Goal: Browse casually

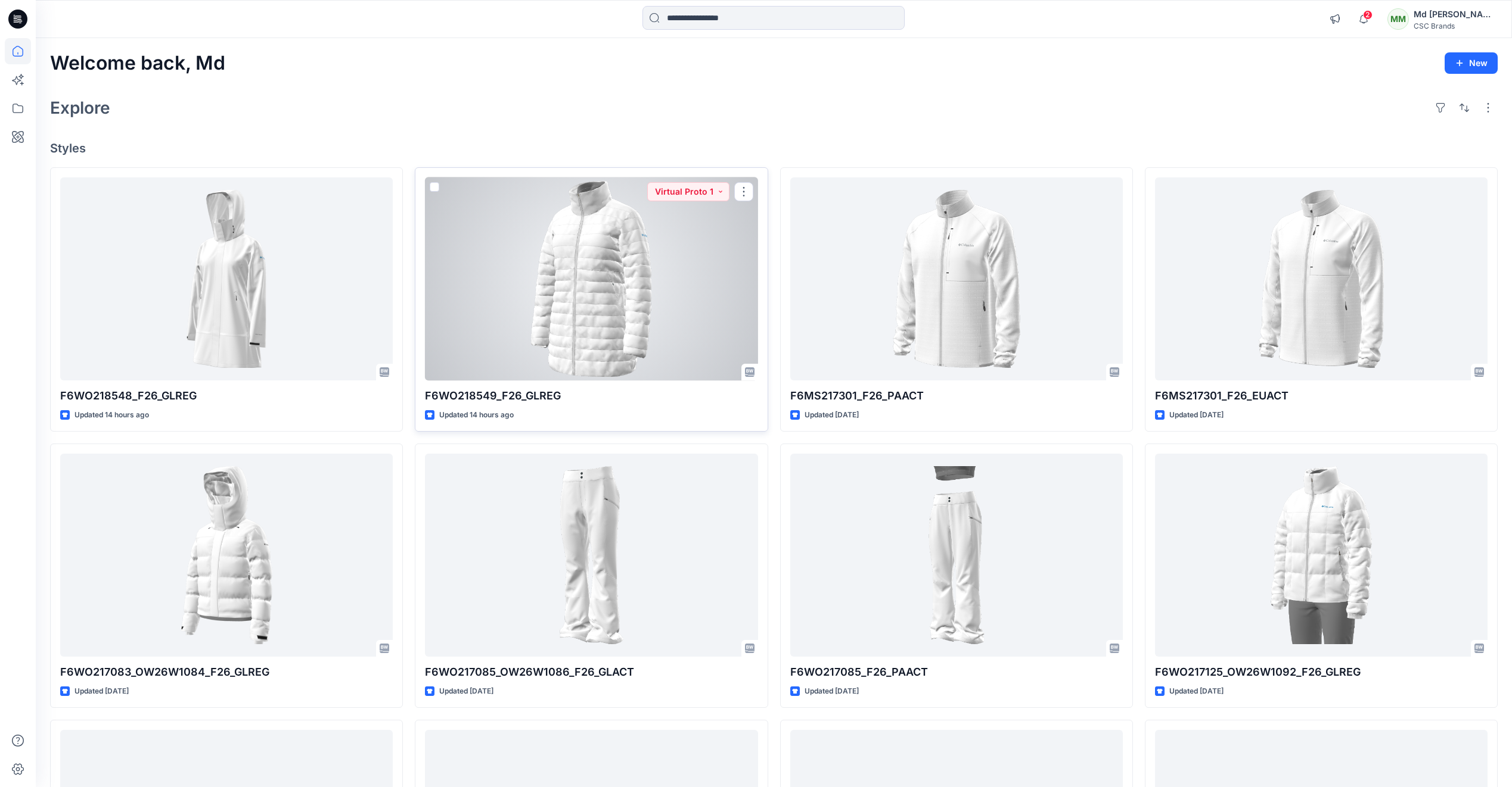
click at [543, 314] on div at bounding box center [591, 279] width 333 height 203
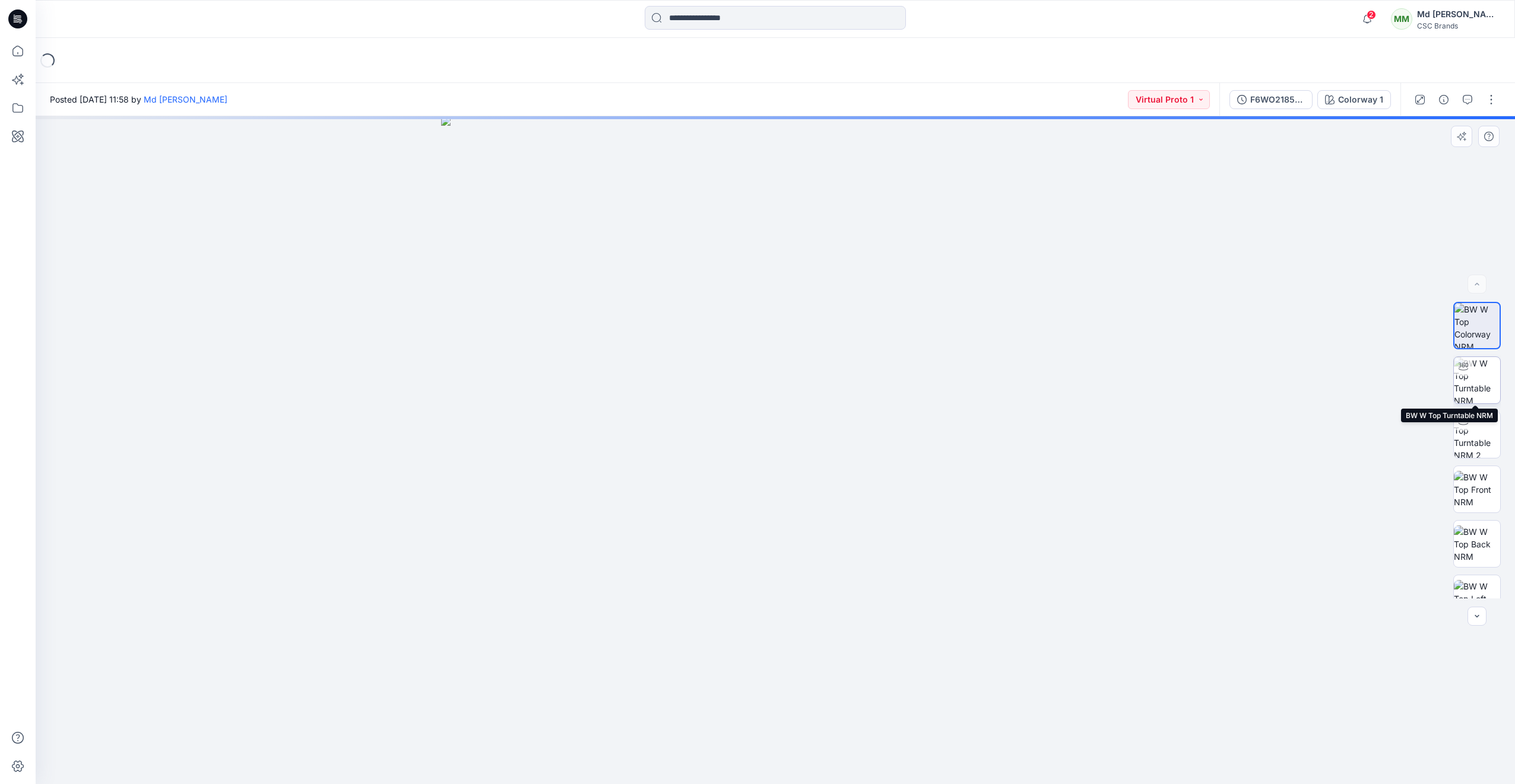
click at [1483, 387] on img at bounding box center [1477, 380] width 47 height 47
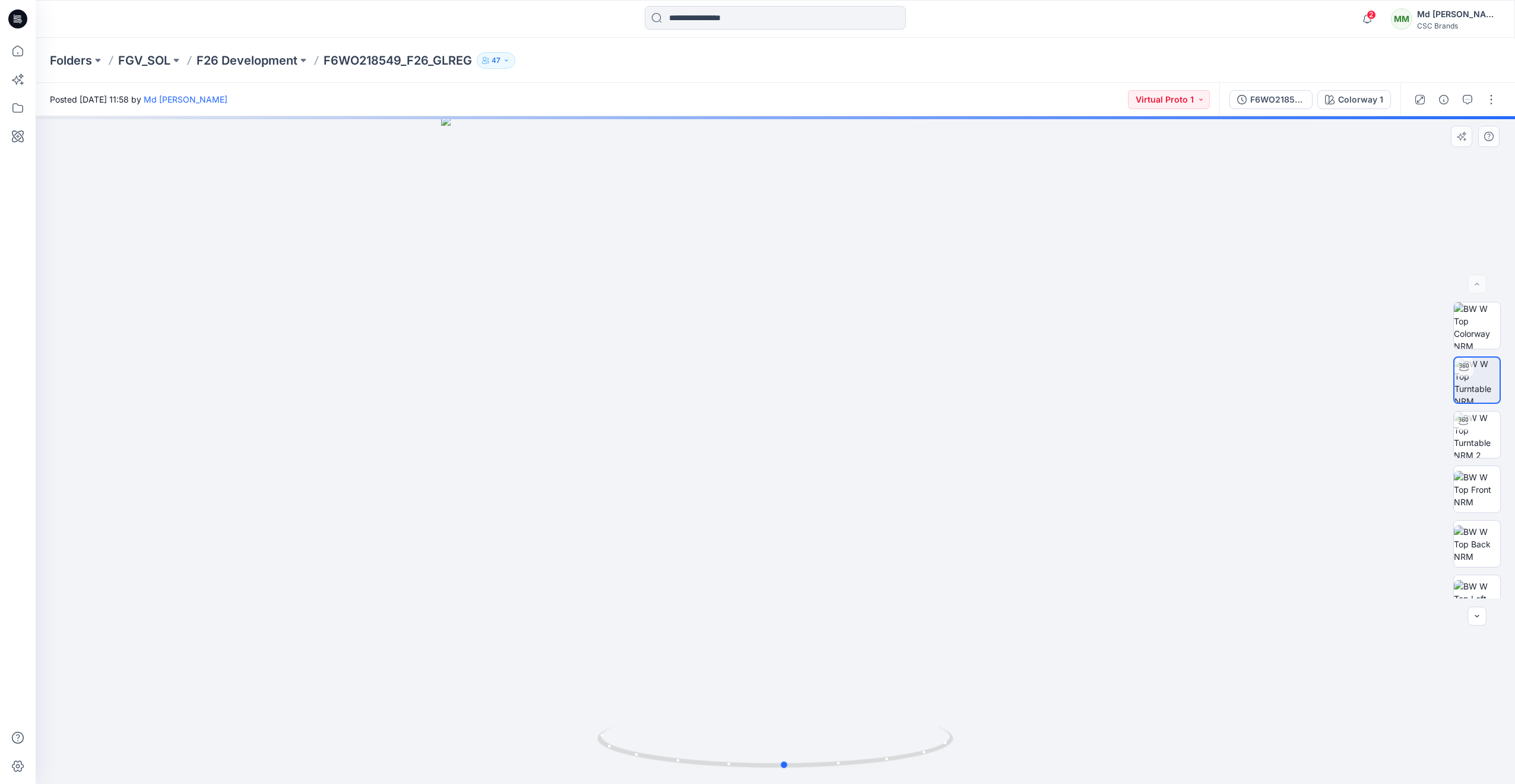
drag, startPoint x: 837, startPoint y: 765, endPoint x: 847, endPoint y: 677, distance: 88.6
click at [847, 677] on div at bounding box center [775, 451] width 1479 height 669
click at [10, 18] on icon at bounding box center [17, 19] width 19 height 19
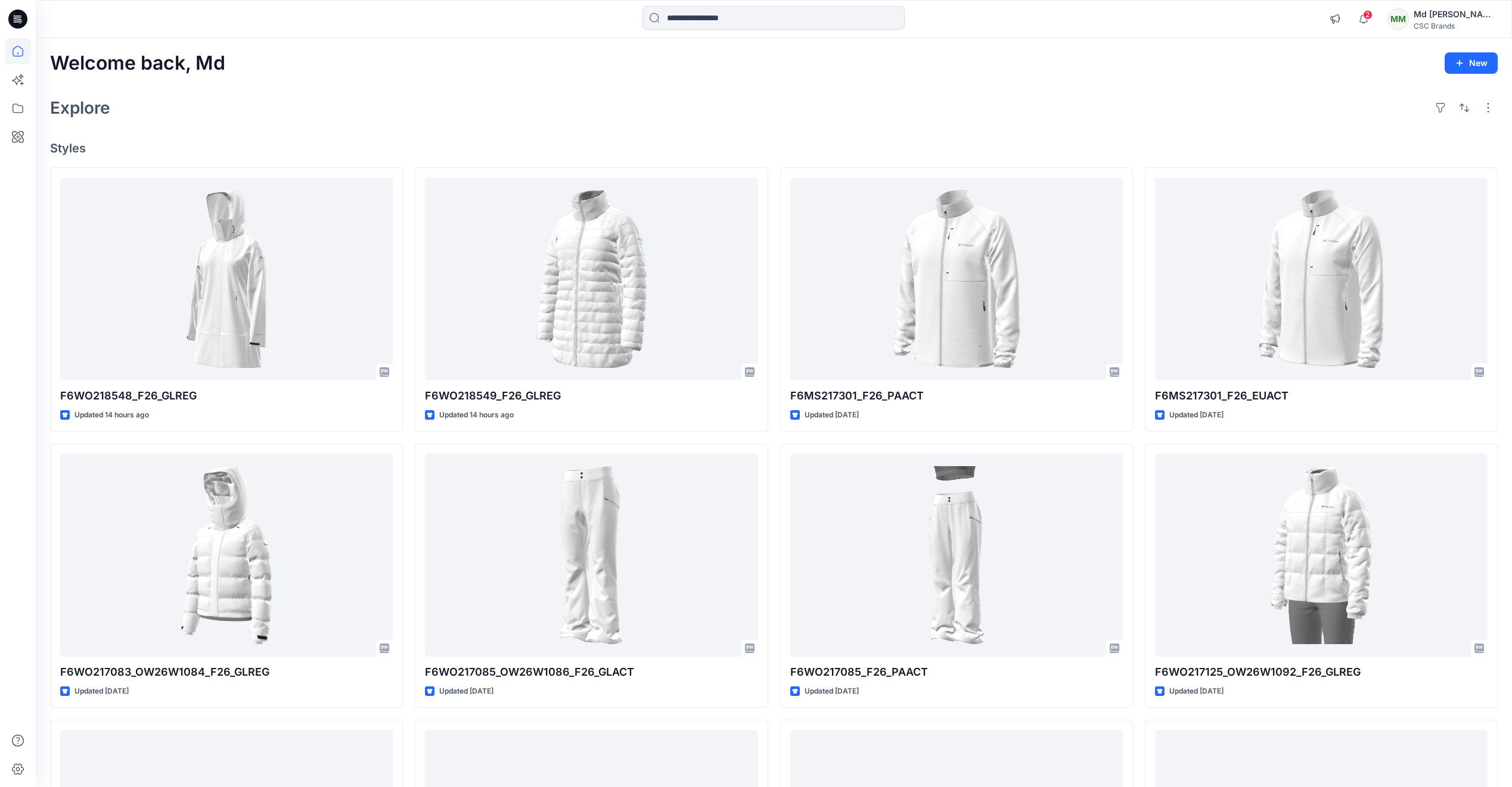
click at [1373, 14] on span "2" at bounding box center [1368, 15] width 10 height 10
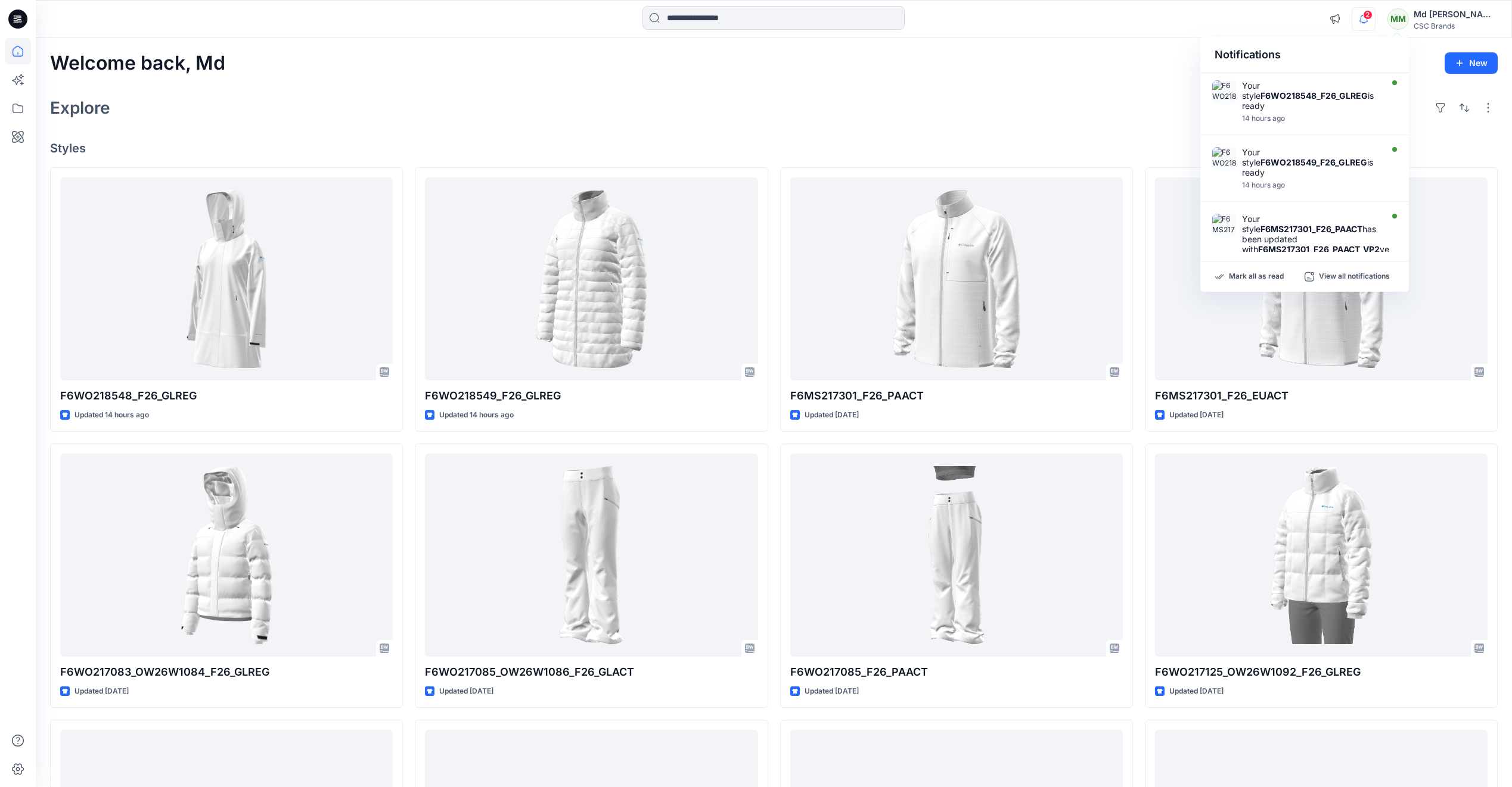
click at [1299, 4] on div "2 Notifications Your style F6WO218548_F26_GLREG is ready 14 hours ago Your styl…" at bounding box center [773, 19] width 1476 height 38
